Goal: Information Seeking & Learning: Find specific fact

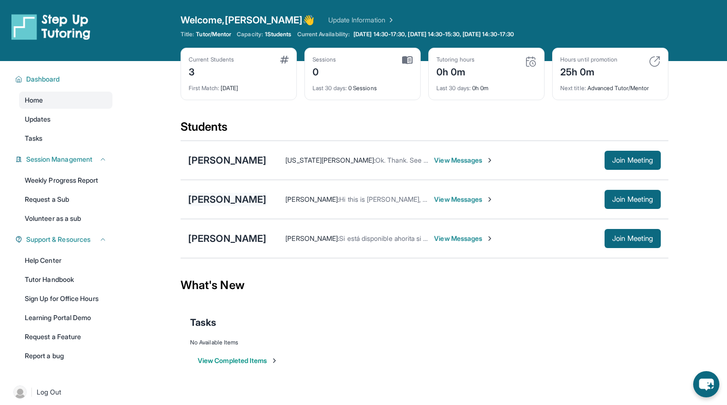
click at [231, 197] on div "Omar Vazquez" at bounding box center [227, 198] width 78 height 13
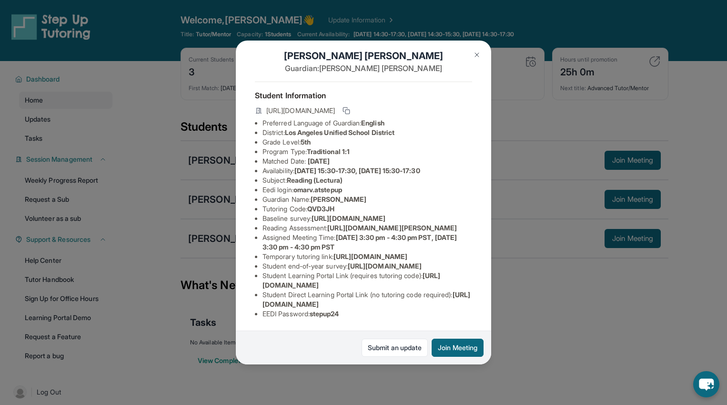
scroll to position [32, 1]
drag, startPoint x: 261, startPoint y: 167, endPoint x: 290, endPoint y: 168, distance: 28.6
click at [290, 185] on li "Eedi login : omarv.atstepup" at bounding box center [368, 190] width 210 height 10
copy li "Eedi logi"
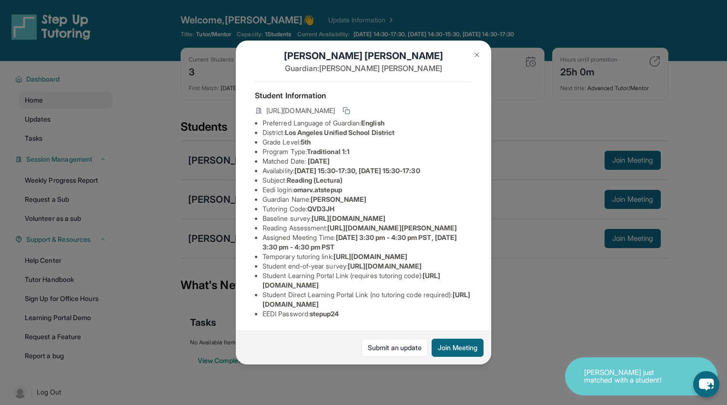
click at [308, 194] on li "Guardian Name : Concepcion Mendoza" at bounding box center [368, 199] width 210 height 10
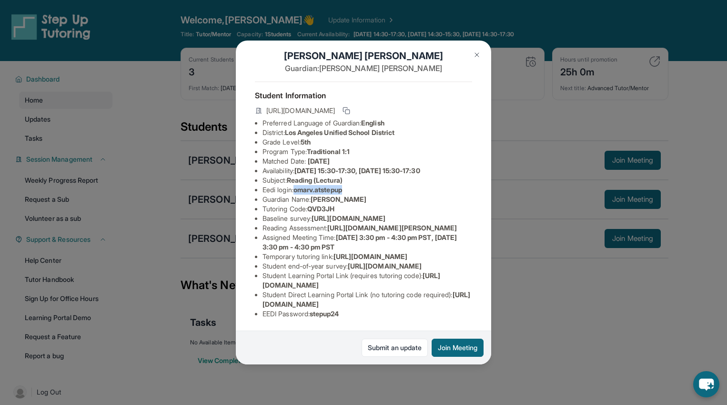
drag, startPoint x: 349, startPoint y: 168, endPoint x: 296, endPoint y: 172, distance: 52.5
click at [296, 185] on li "Eedi login : omarv.atstepup" at bounding box center [368, 190] width 210 height 10
copy span "omarv.atstepup"
drag, startPoint x: 332, startPoint y: 234, endPoint x: 458, endPoint y: 254, distance: 127.3
click at [457, 232] on span "https://sqcb3vat.paperform.co/?id=2024-s7447&name=Omar%20Vazquez&grade=5th&wind…" at bounding box center [392, 227] width 130 height 8
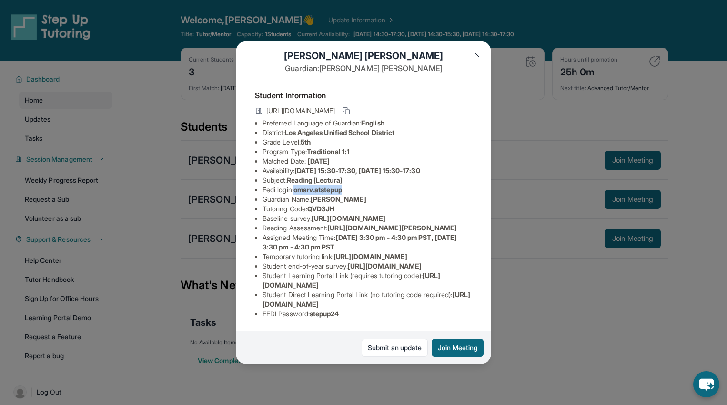
copy span "https://sqcb3vat.paperform.co/?id=2024-s7447&name=Omar%20Vazquez&grade=5th&wind…"
drag, startPoint x: 253, startPoint y: 284, endPoint x: 421, endPoint y: 284, distance: 168.2
click at [421, 284] on li "Student Learning Portal Link (requires tutoring code) : https://student-portal.…" at bounding box center [368, 280] width 210 height 19
copy span "https://student-portal.stepuptutoring.org/student"
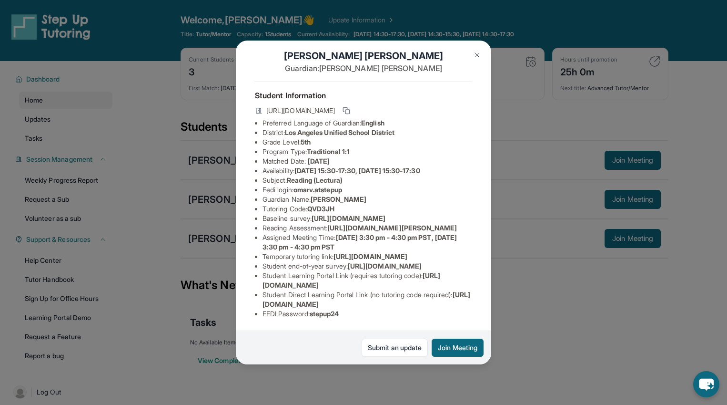
click at [543, 64] on div "Omar Vazquez Guardian: Concepcion Mendoza Student Information https://student-p…" at bounding box center [363, 202] width 727 height 405
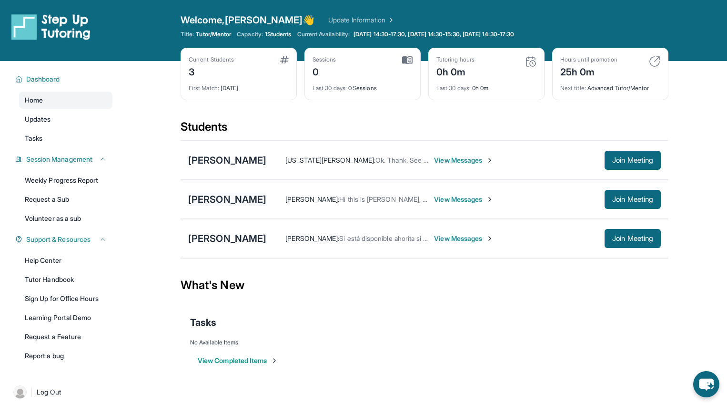
click at [197, 197] on div "Omar Vazquez" at bounding box center [227, 198] width 78 height 13
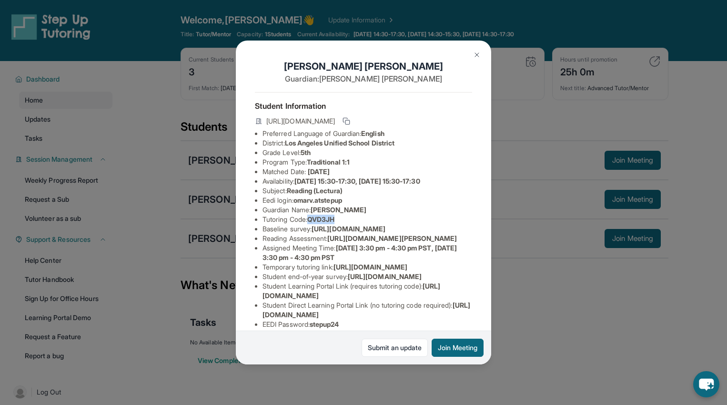
drag, startPoint x: 344, startPoint y: 222, endPoint x: 312, endPoint y: 221, distance: 32.4
click at [312, 221] on li "Tutoring Code : QVD3JH" at bounding box center [368, 219] width 210 height 10
copy span "QVD3JH"
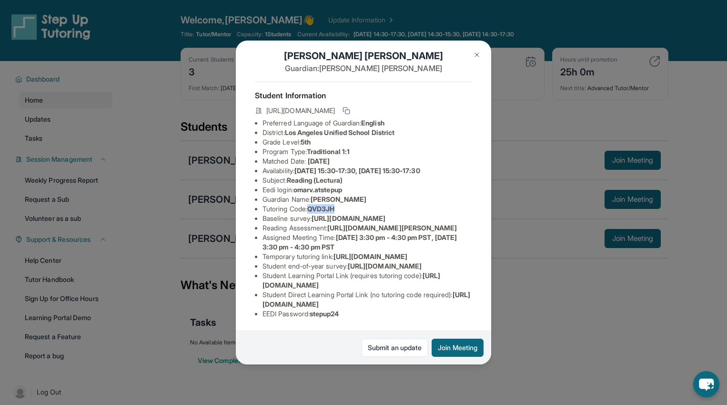
scroll to position [115, 5]
drag, startPoint x: 345, startPoint y: 312, endPoint x: 309, endPoint y: 316, distance: 36.5
click at [309, 316] on li "EEDI Password : stepup24" at bounding box center [368, 314] width 210 height 10
copy span "stepup24"
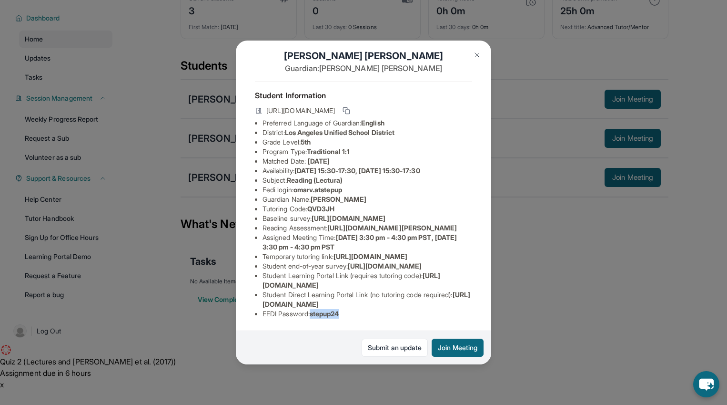
scroll to position [0, 6]
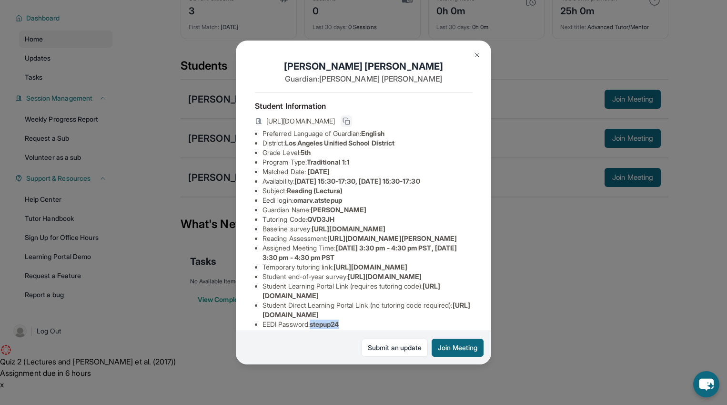
click at [350, 121] on icon at bounding box center [347, 121] width 8 height 8
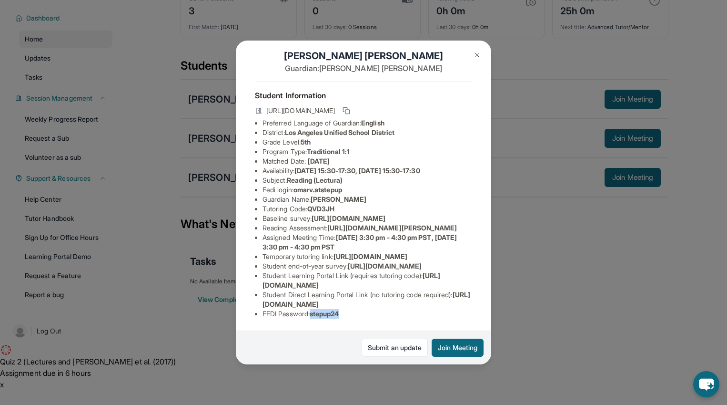
scroll to position [91, 10]
click at [476, 56] on img at bounding box center [477, 55] width 8 height 8
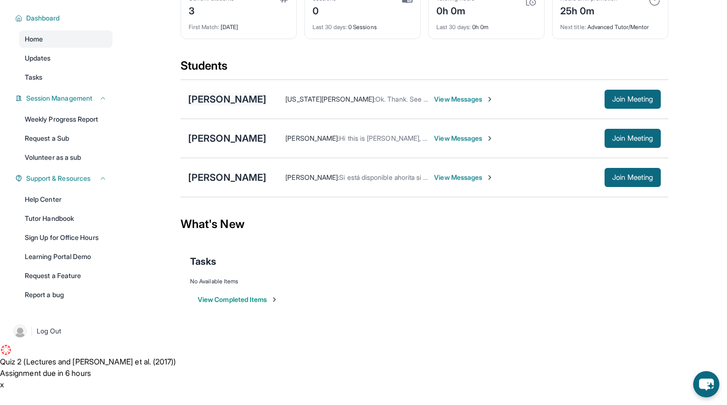
click at [207, 97] on div "[PERSON_NAME]" at bounding box center [227, 98] width 78 height 13
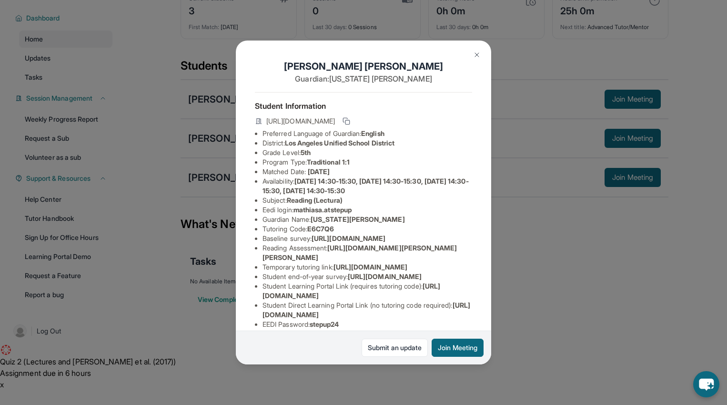
scroll to position [106, 0]
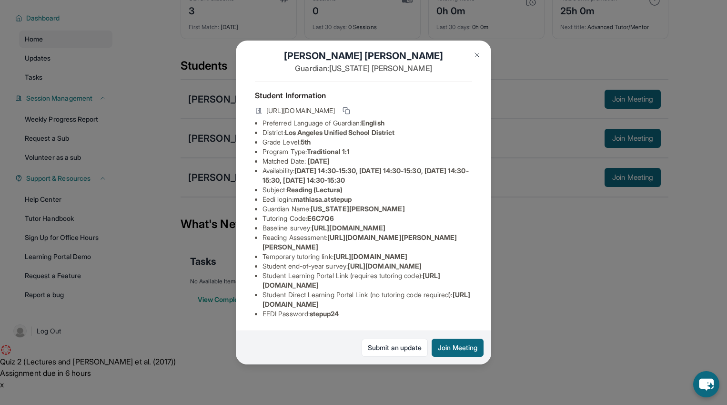
click at [476, 53] on img at bounding box center [477, 55] width 8 height 8
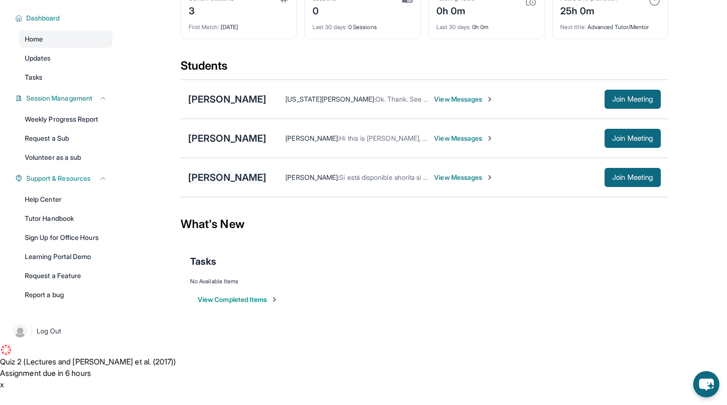
click at [214, 182] on div "[PERSON_NAME]" at bounding box center [227, 177] width 78 height 13
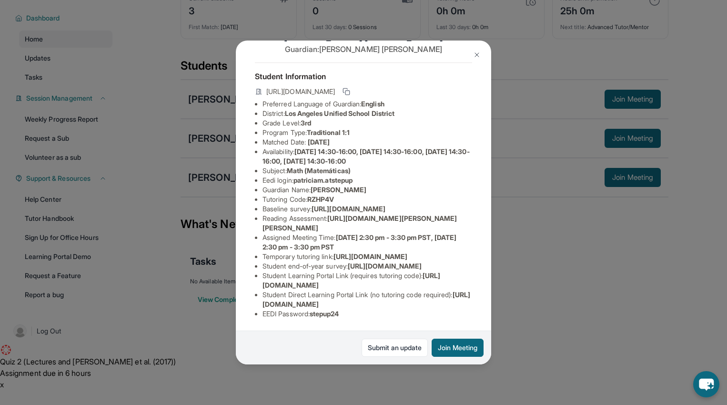
scroll to position [0, 0]
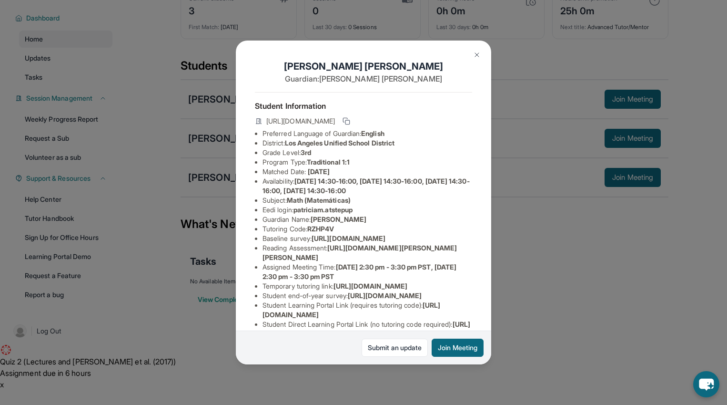
click at [479, 46] on button at bounding box center [476, 54] width 19 height 19
